Goal: Information Seeking & Learning: Learn about a topic

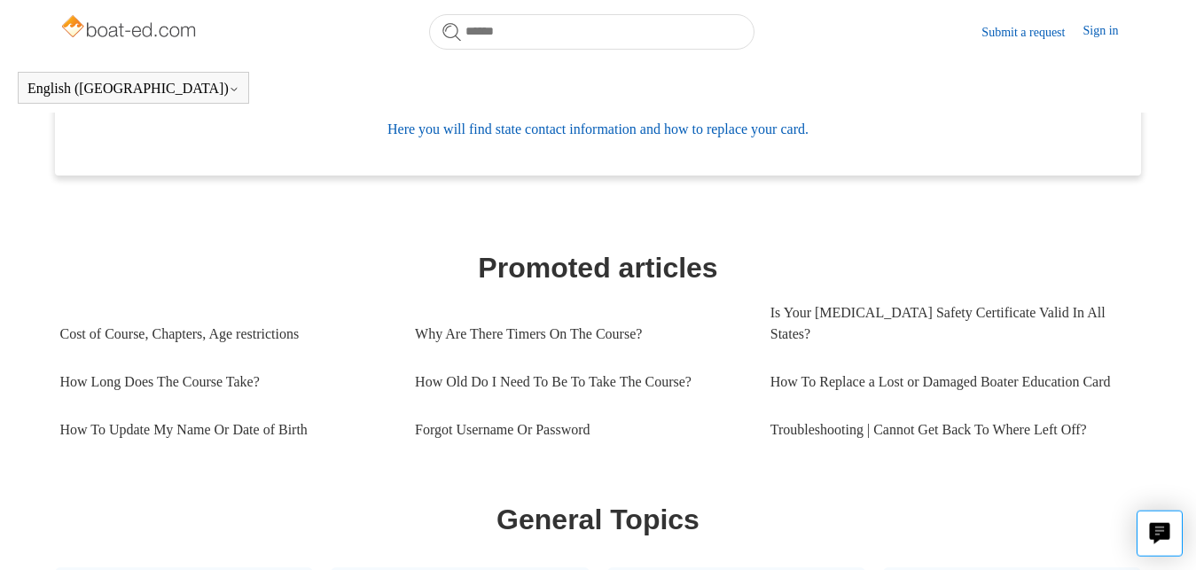
scroll to position [674, 0]
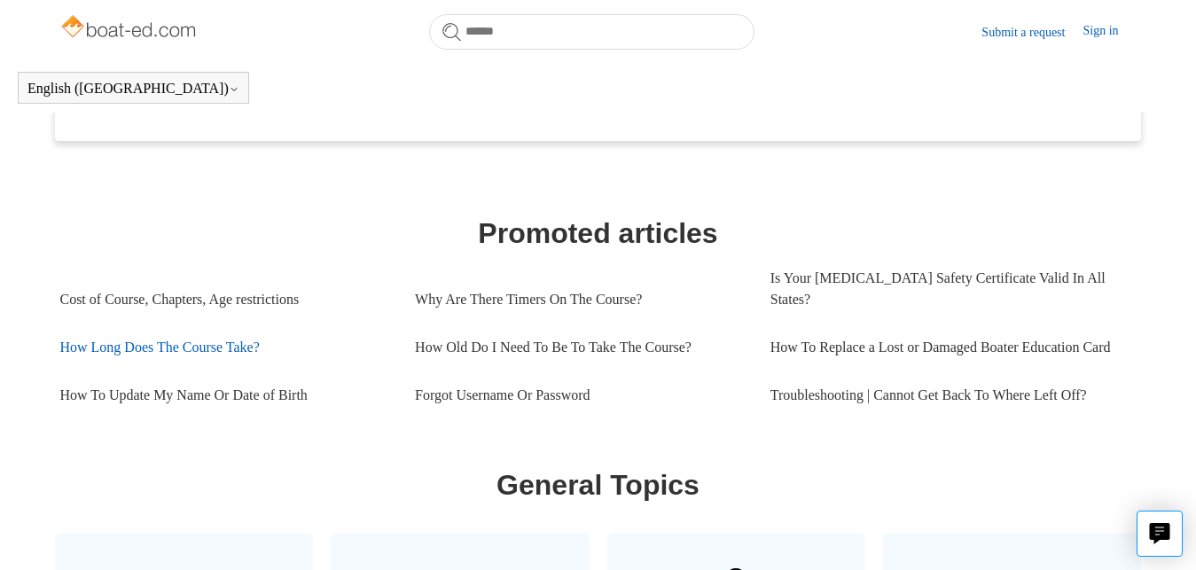
click at [208, 351] on link "How Long Does The Course Take?" at bounding box center [223, 348] width 329 height 48
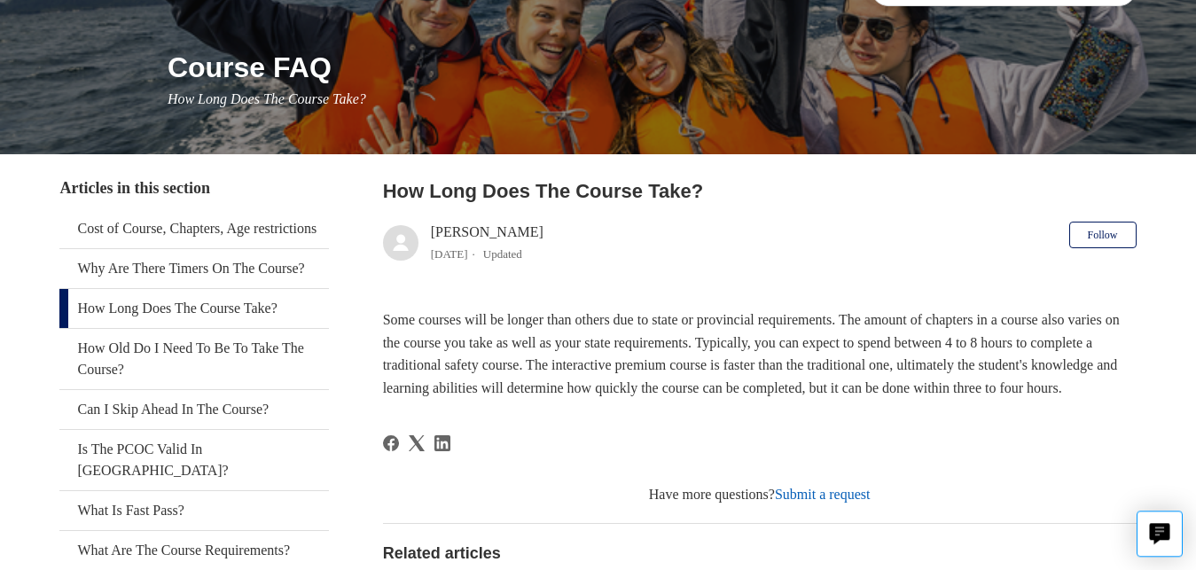
scroll to position [271, 0]
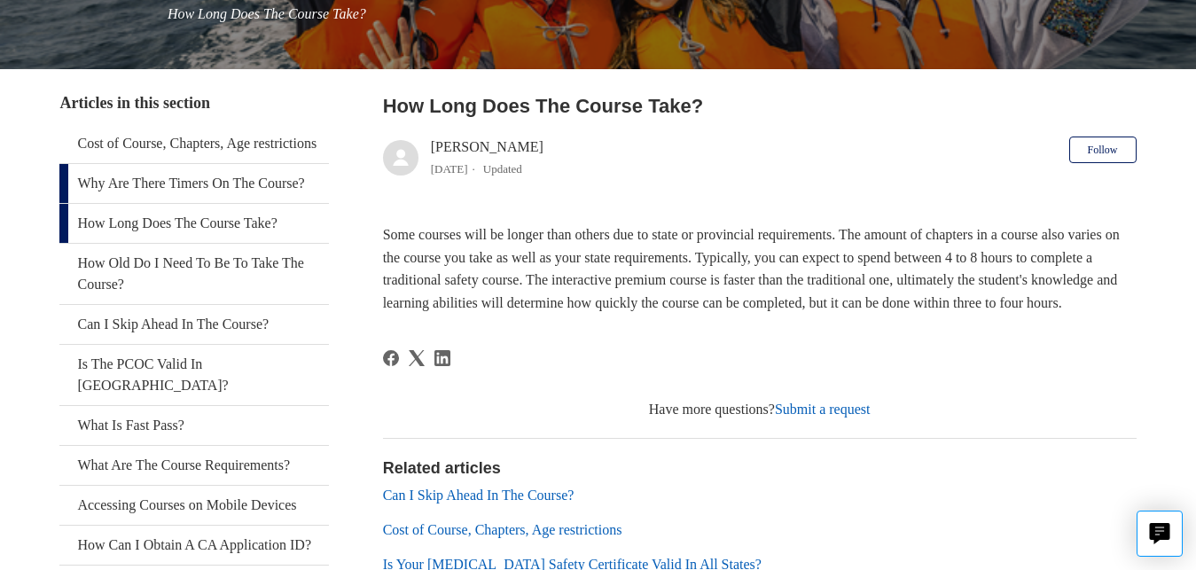
click at [151, 203] on link "Why Are There Timers On The Course?" at bounding box center [193, 183] width 269 height 39
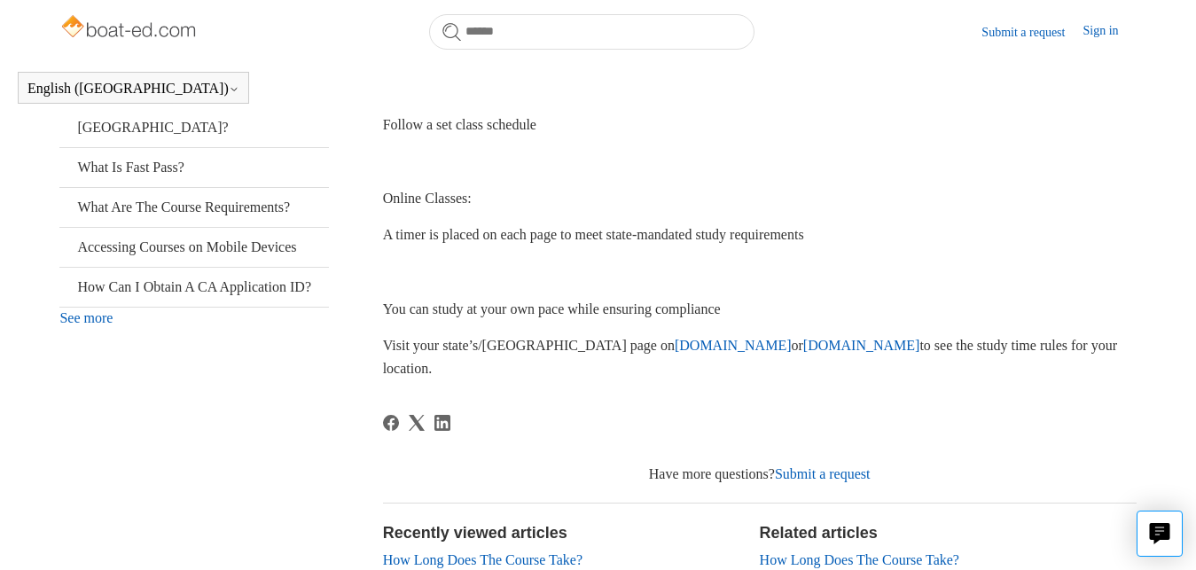
scroll to position [493, 0]
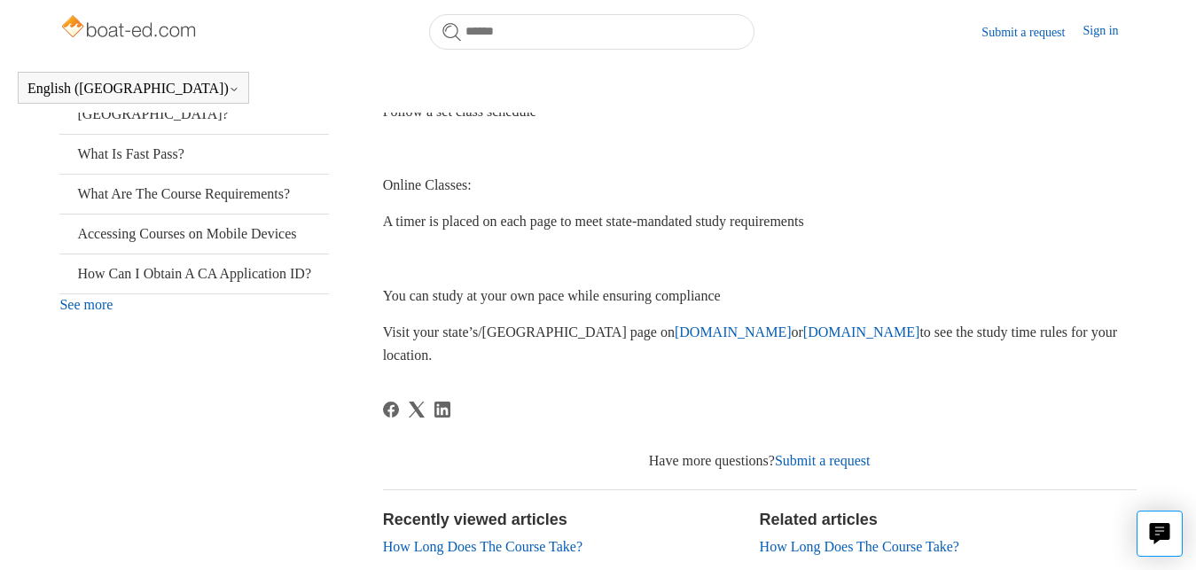
click at [675, 334] on link "[DOMAIN_NAME]" at bounding box center [733, 331] width 117 height 15
